Goal: Task Accomplishment & Management: Use online tool/utility

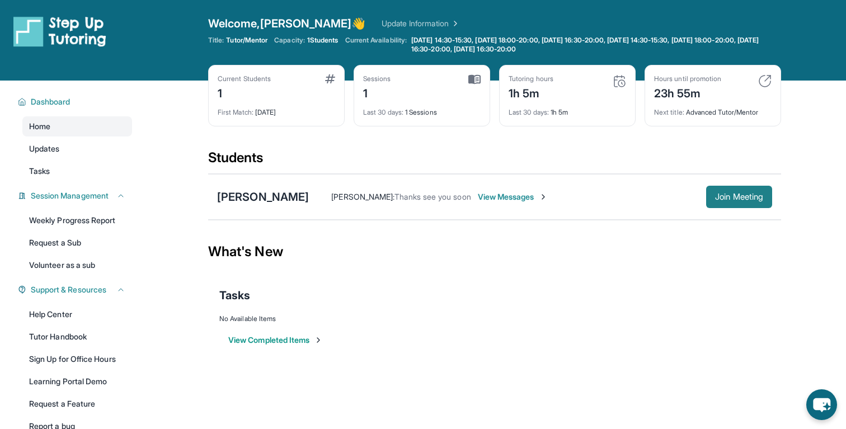
click at [711, 198] on button "Join Meeting" at bounding box center [739, 197] width 66 height 22
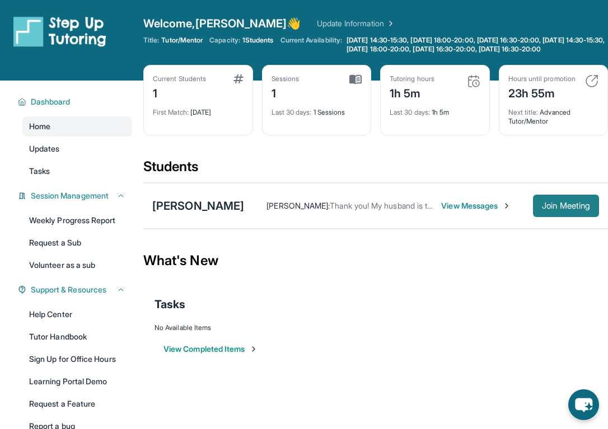
click at [553, 209] on span "Join Meeting" at bounding box center [566, 206] width 48 height 7
